Goal: Transaction & Acquisition: Purchase product/service

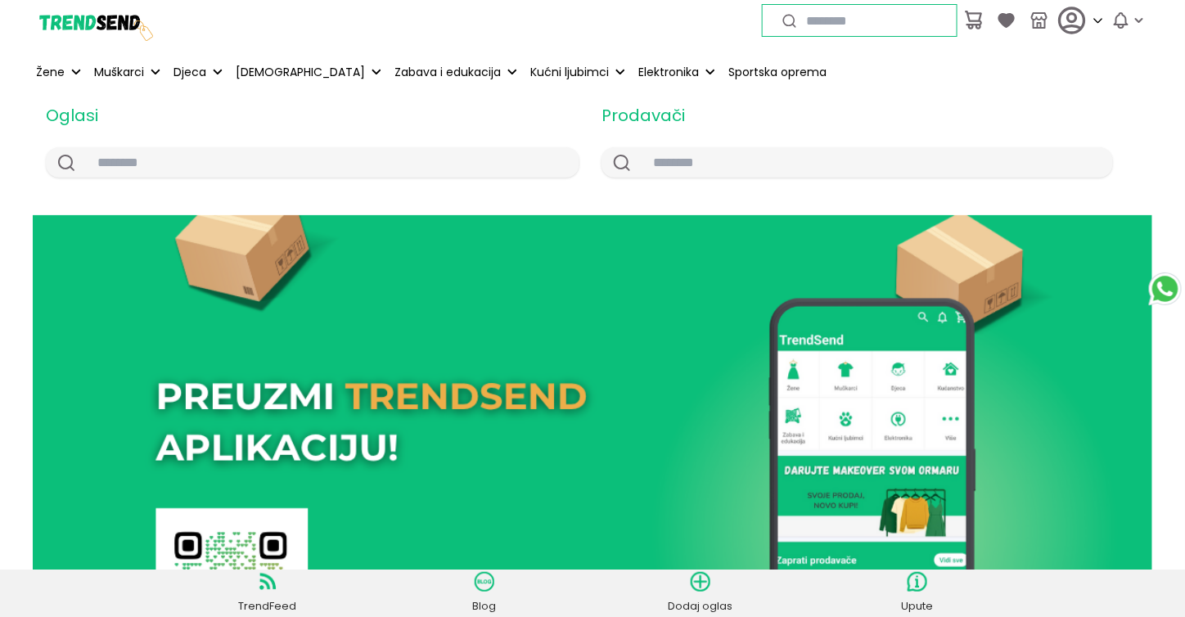
scroll to position [737, 0]
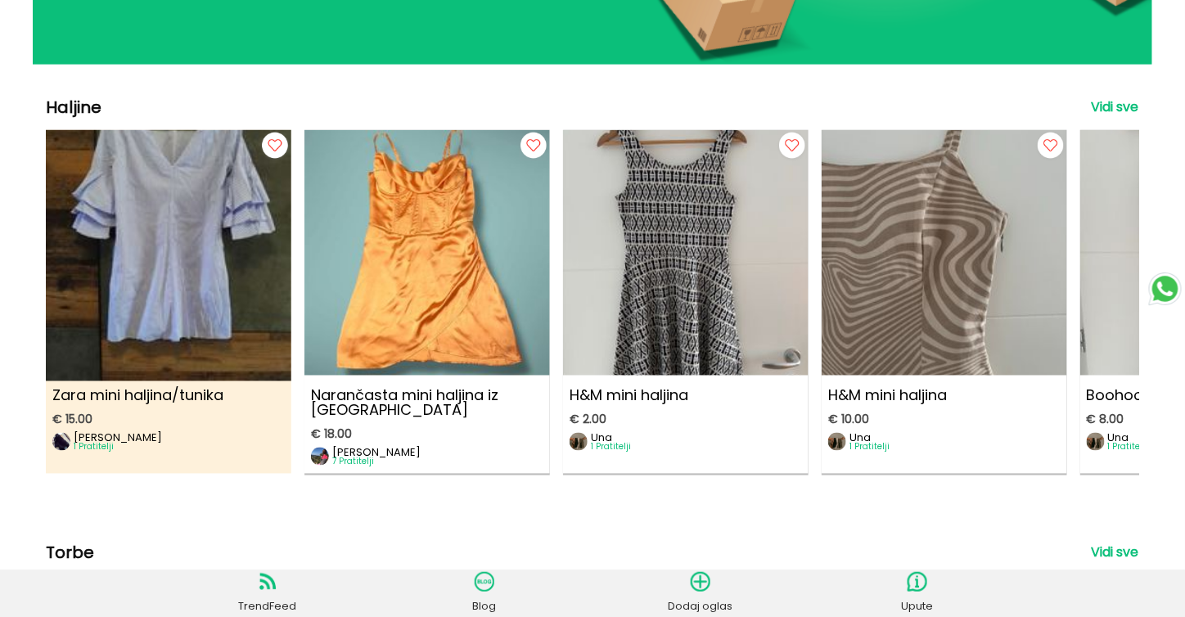
click at [147, 264] on img at bounding box center [169, 246] width 270 height 270
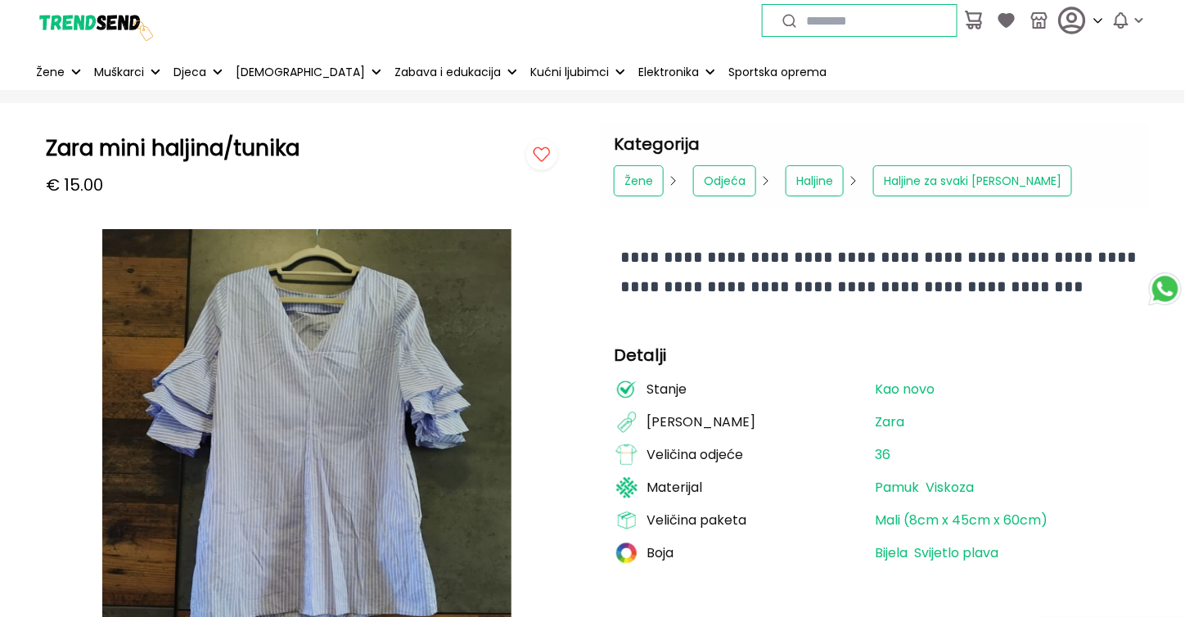
click at [89, 17] on img at bounding box center [94, 20] width 123 height 123
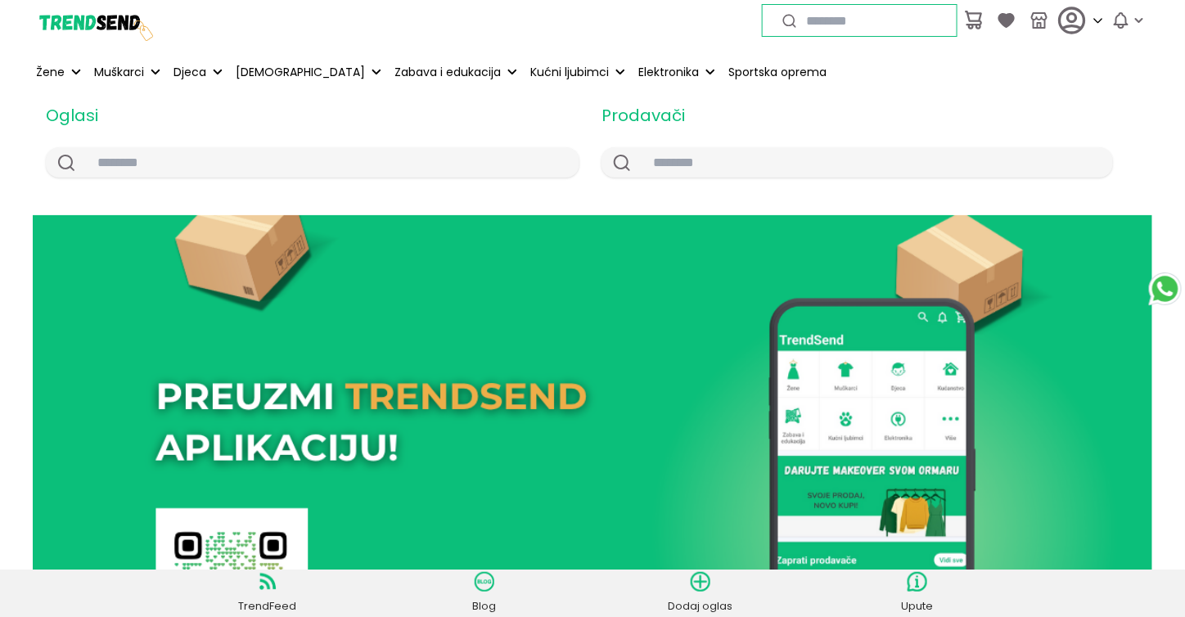
click at [835, 16] on input "text" at bounding box center [874, 20] width 154 height 18
type input "***"
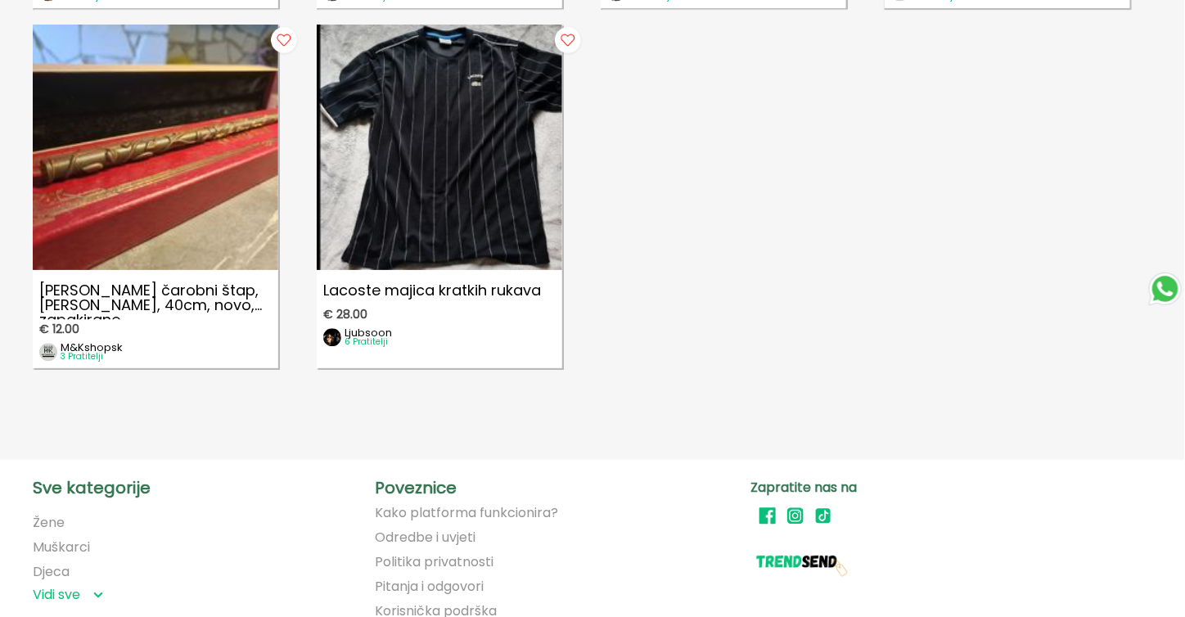
scroll to position [1364, 0]
